Goal: Information Seeking & Learning: Check status

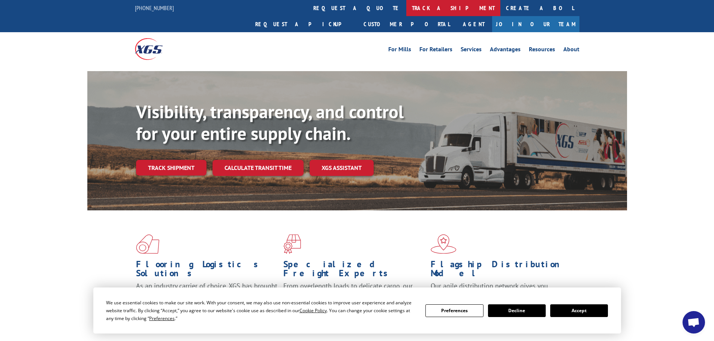
click at [406, 4] on link "track a shipment" at bounding box center [453, 8] width 94 height 16
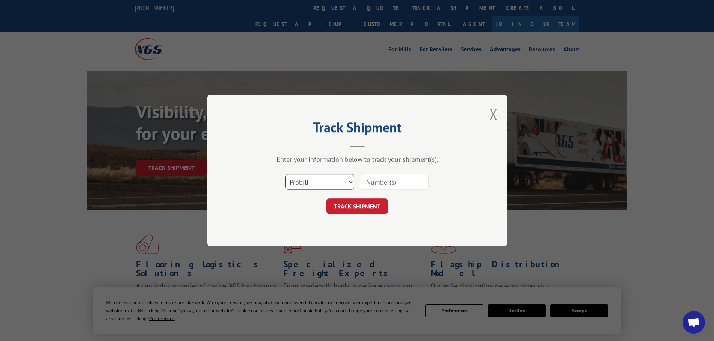
drag, startPoint x: 295, startPoint y: 179, endPoint x: 295, endPoint y: 188, distance: 9.0
click at [295, 179] on select "Select category... Probill BOL PO" at bounding box center [319, 182] width 69 height 16
select select "po"
click at [285, 174] on select "Select category... Probill BOL PO" at bounding box center [319, 182] width 69 height 16
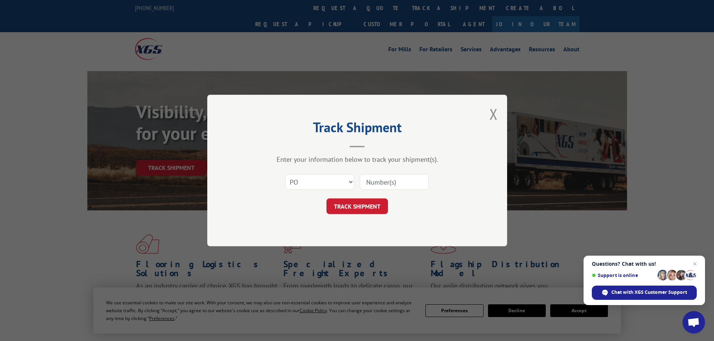
click at [378, 182] on input at bounding box center [394, 182] width 69 height 16
paste input "10544176"
type input "10544176"
click at [348, 202] on button "TRACK SHIPMENT" at bounding box center [356, 207] width 61 height 16
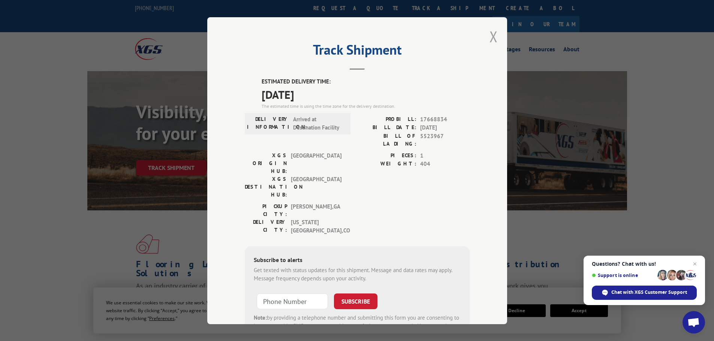
click at [489, 36] on button "Close modal" at bounding box center [493, 37] width 8 height 20
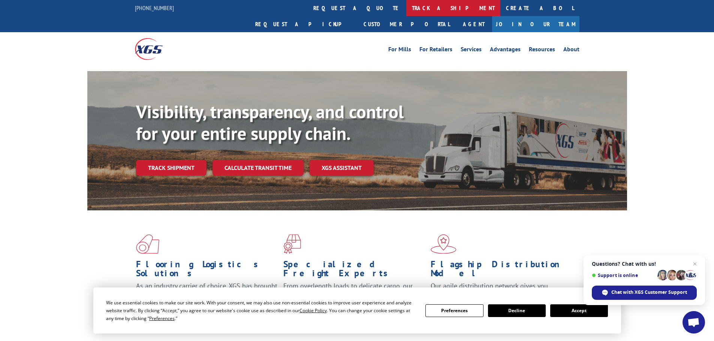
click at [406, 7] on link "track a shipment" at bounding box center [453, 8] width 94 height 16
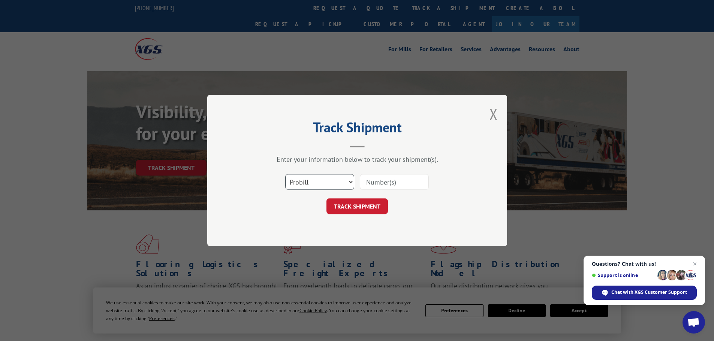
click at [300, 181] on select "Select category... Probill BOL PO" at bounding box center [319, 182] width 69 height 16
select select "po"
click at [285, 174] on select "Select category... Probill BOL PO" at bounding box center [319, 182] width 69 height 16
click at [371, 181] on input at bounding box center [394, 182] width 69 height 16
paste input "10544176"
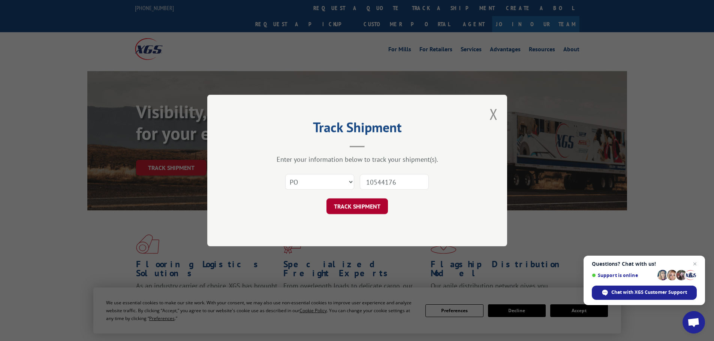
type input "10544176"
click at [357, 208] on button "TRACK SHIPMENT" at bounding box center [356, 207] width 61 height 16
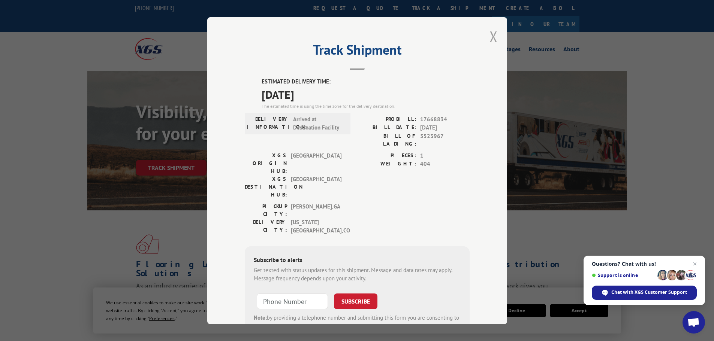
click at [490, 34] on button "Close modal" at bounding box center [493, 37] width 8 height 20
